Goal: Task Accomplishment & Management: Manage account settings

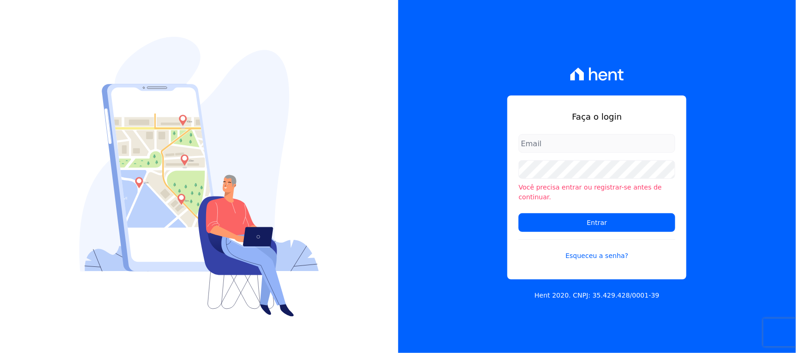
click at [573, 153] on input "email" at bounding box center [596, 143] width 157 height 19
type input "[EMAIL_ADDRESS][DOMAIN_NAME]"
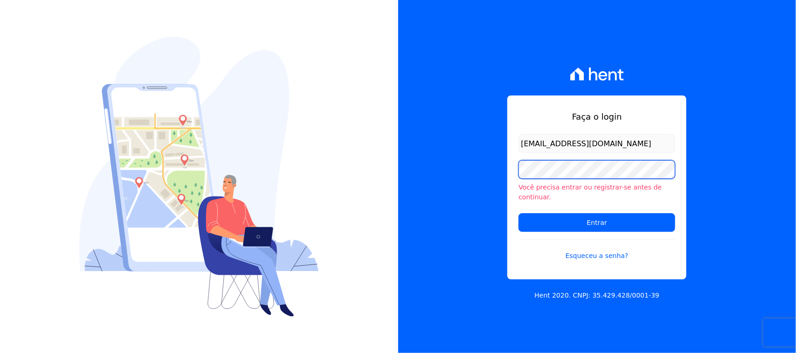
click at [518, 214] on input "Entrar" at bounding box center [596, 223] width 157 height 19
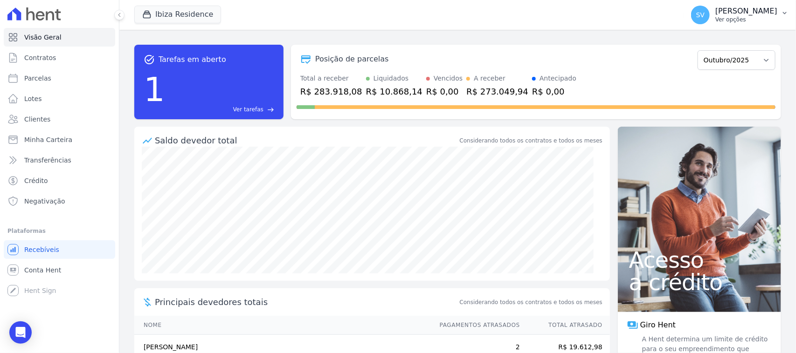
click at [691, 12] on div "SV [PERSON_NAME] Ver opções" at bounding box center [734, 15] width 86 height 19
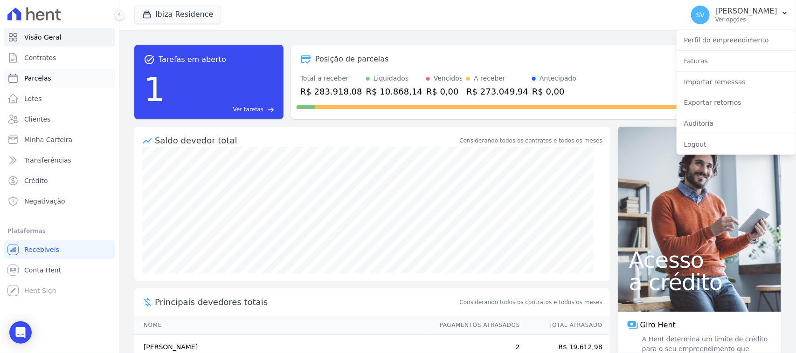
click at [34, 83] on link "Parcelas" at bounding box center [59, 78] width 111 height 19
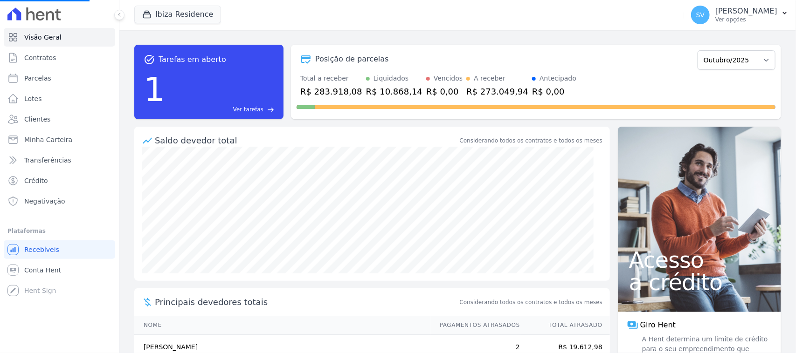
select select
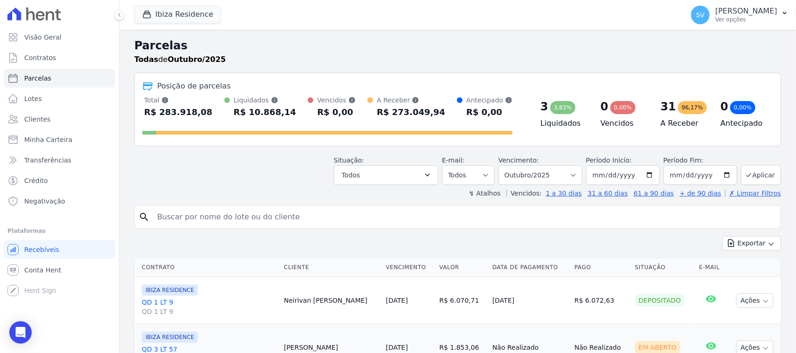
click at [245, 213] on input "search" at bounding box center [464, 217] width 625 height 19
paste input "THAYLLA AMARAL SILVA"
type input "THAYLLA AMARAL SILVA"
select select
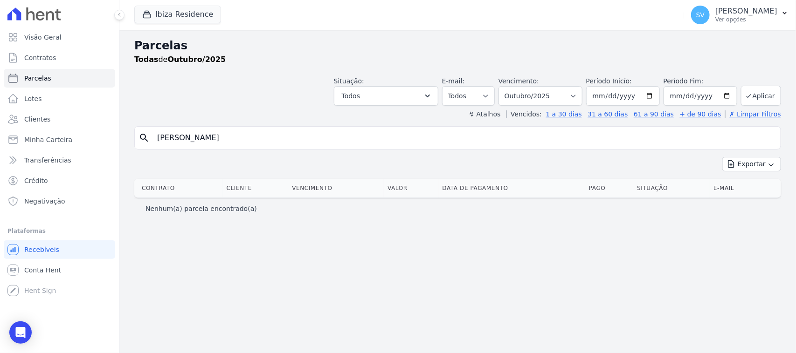
click at [539, 143] on input "THAYLLA AMARAL SILVA" at bounding box center [464, 138] width 625 height 19
click at [732, 14] on p "SHIRLEY VANESSA SOUSA ALVES" at bounding box center [746, 11] width 62 height 9
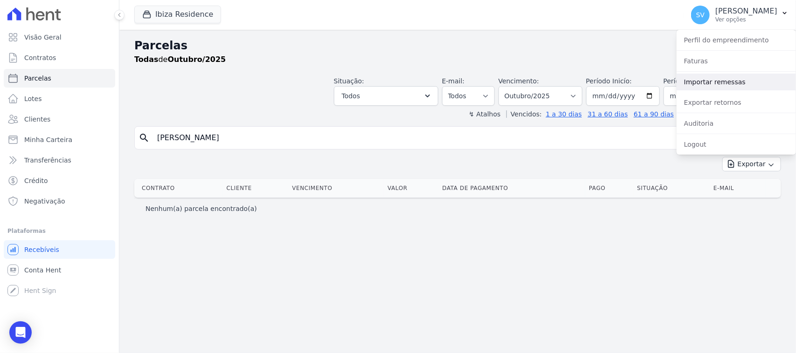
click at [733, 80] on link "Importar remessas" at bounding box center [735, 82] width 119 height 17
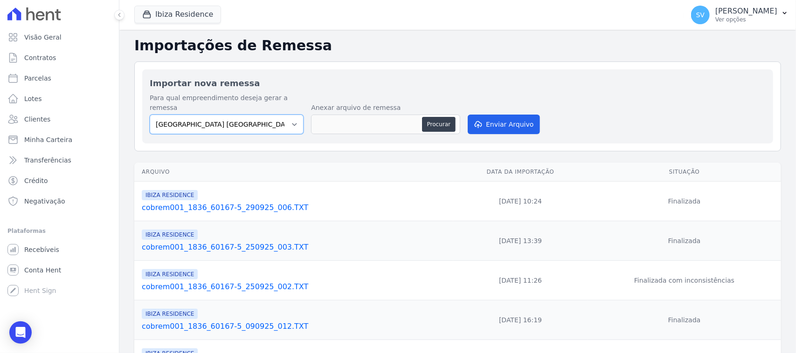
click at [239, 115] on select "BAHAMAS EAST VILLAGE COMPLEXO RESIDENCIAL CUIABÁ 300 - JOÃO DE BARRO IBIZA RESI…" at bounding box center [227, 125] width 154 height 20
select select "a999329b-d322-46c5-b2df-9163b092fb9b"
click at [150, 115] on select "BAHAMAS EAST VILLAGE COMPLEXO RESIDENCIAL CUIABÁ 300 - JOÃO DE BARRO IBIZA RESI…" at bounding box center [227, 125] width 154 height 20
click at [453, 115] on div "Procurar" at bounding box center [385, 125] width 149 height 20
click at [449, 117] on button "Procurar" at bounding box center [439, 124] width 34 height 15
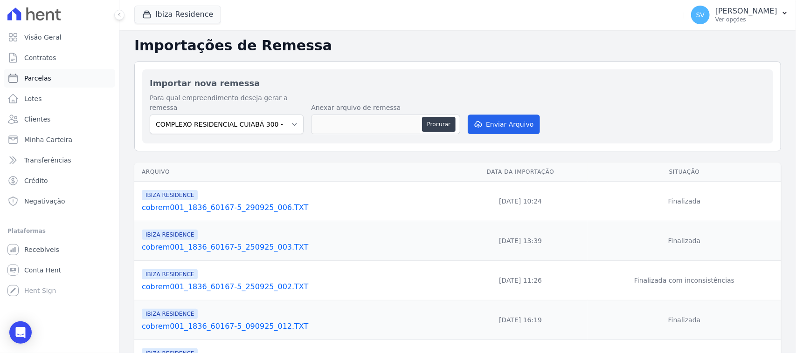
click at [77, 84] on link "Parcelas" at bounding box center [59, 78] width 111 height 19
select select
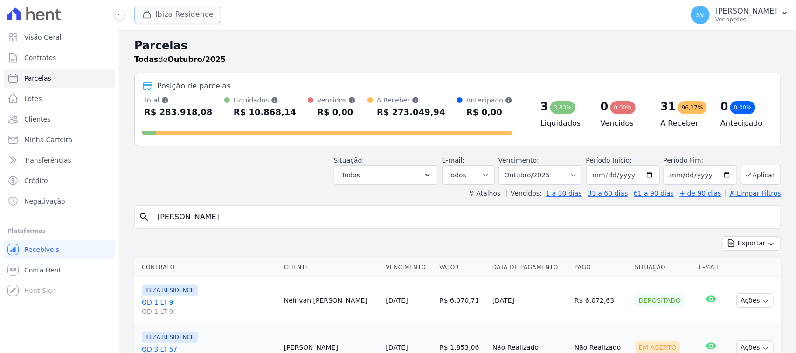
click at [159, 19] on button "Ibiza Residence" at bounding box center [177, 15] width 87 height 18
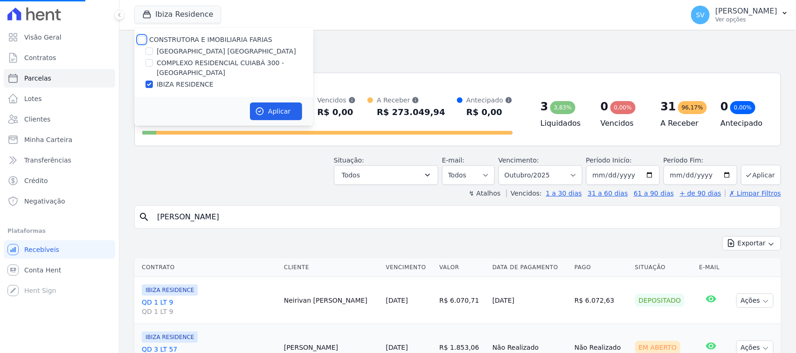
drag, startPoint x: 140, startPoint y: 37, endPoint x: 273, endPoint y: 101, distance: 147.2
click at [140, 38] on input "CONSTRUTORA E IMOBILIARIA FARIAS" at bounding box center [141, 39] width 7 height 7
checkbox input "true"
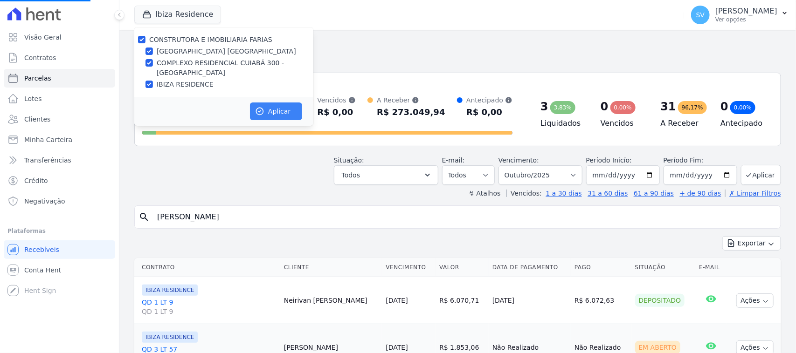
select select
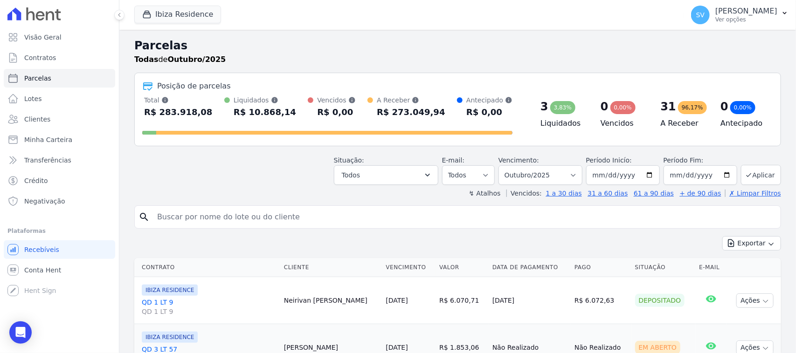
click at [281, 215] on input "search" at bounding box center [464, 217] width 625 height 19
paste input "THAYLLA AMARAL SILVA"
type input "THAYLLA AMARAL SILVA"
select select
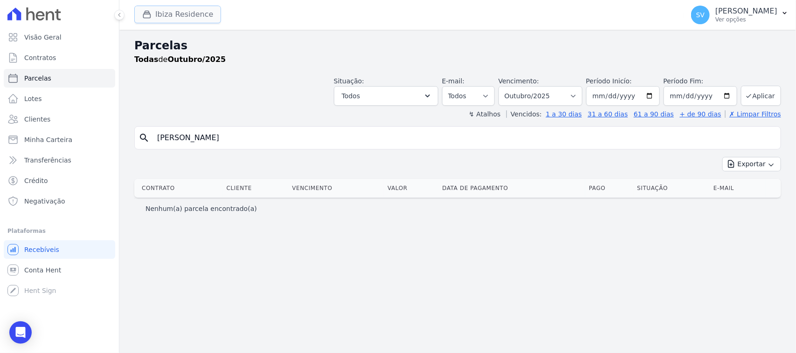
drag, startPoint x: 182, startPoint y: 19, endPoint x: 175, endPoint y: 27, distance: 10.9
click at [182, 19] on button "Ibiza Residence" at bounding box center [177, 15] width 87 height 18
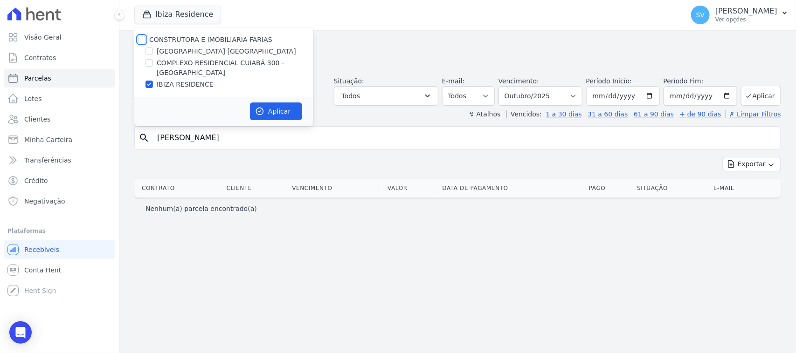
click at [141, 39] on input "CONSTRUTORA E IMOBILIARIA FARIAS" at bounding box center [141, 39] width 7 height 7
checkbox input "true"
click at [286, 103] on button "Aplicar" at bounding box center [276, 112] width 52 height 18
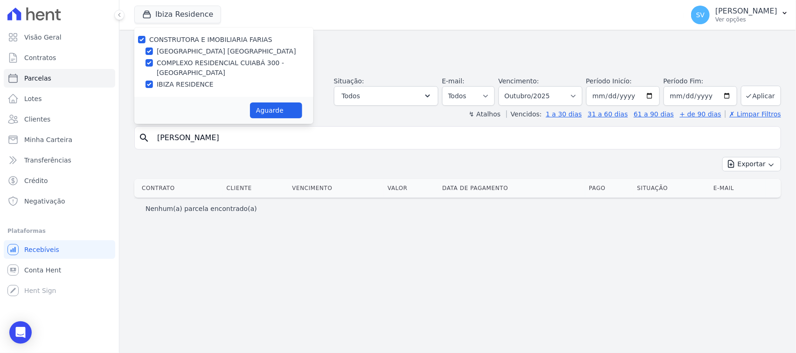
select select
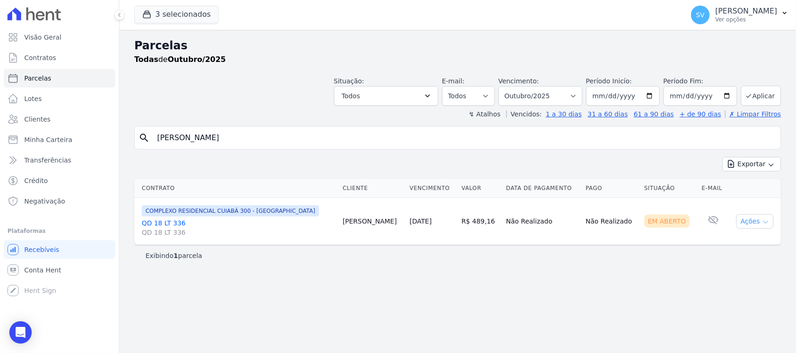
click at [753, 228] on button "Ações" at bounding box center [754, 221] width 37 height 14
click at [735, 246] on link "Ver boleto" at bounding box center [751, 242] width 90 height 17
